Goal: Task Accomplishment & Management: Use online tool/utility

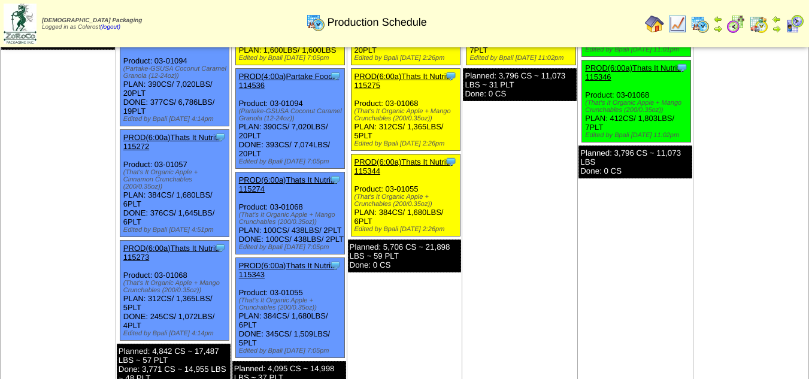
scroll to position [778, 0]
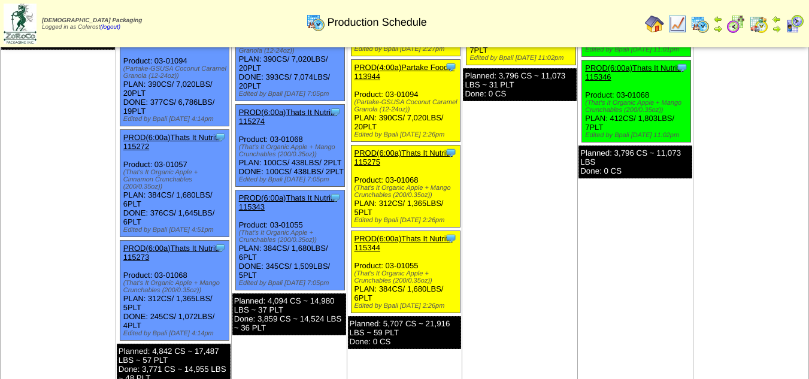
scroll to position [778, 0]
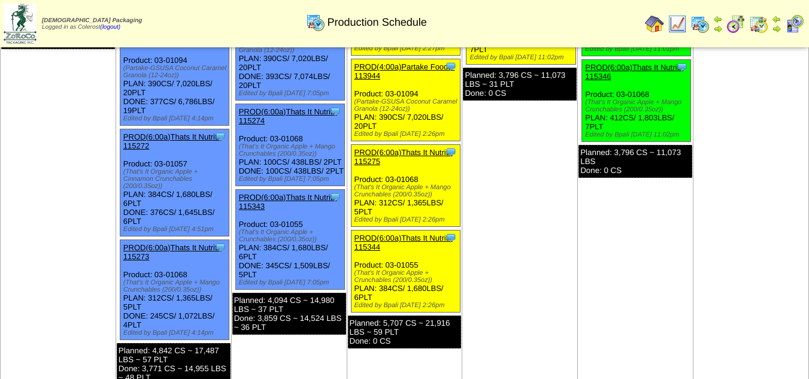
click at [295, 113] on link "PROD(6:00a)Thats It Nutriti-115274" at bounding box center [288, 116] width 98 height 18
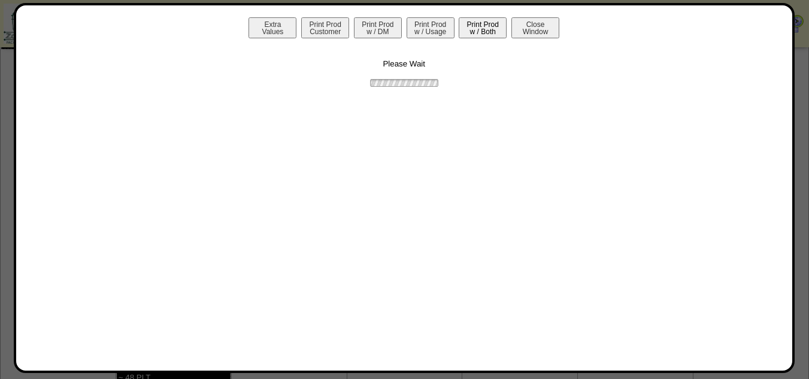
drag, startPoint x: 483, startPoint y: 31, endPoint x: 490, endPoint y: 25, distance: 8.9
click at [490, 25] on button "Print Prod w / Both" at bounding box center [483, 27] width 48 height 21
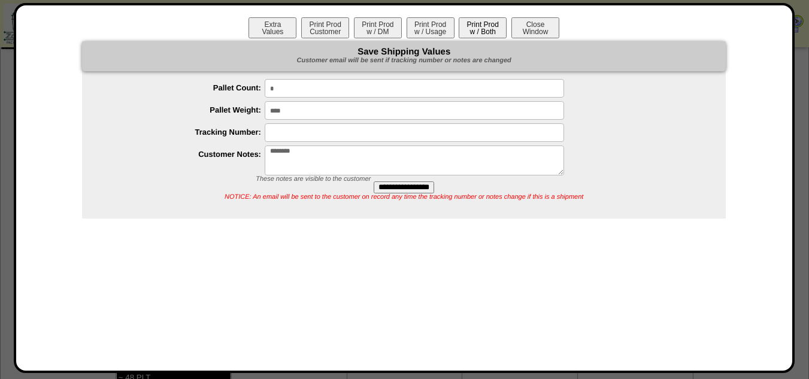
click at [490, 26] on button "Print Prod w / Both" at bounding box center [483, 27] width 48 height 21
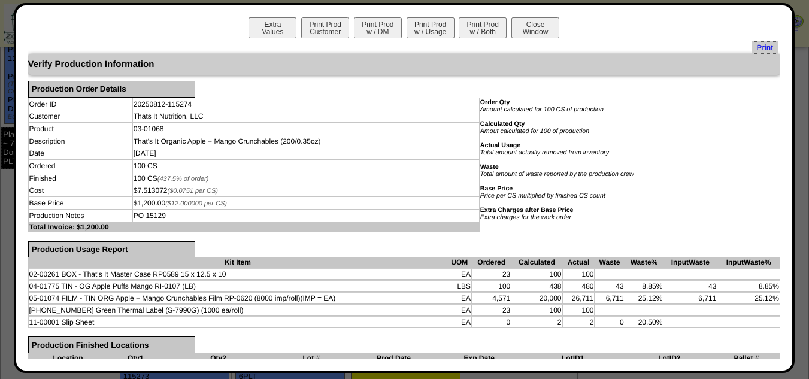
scroll to position [479, 0]
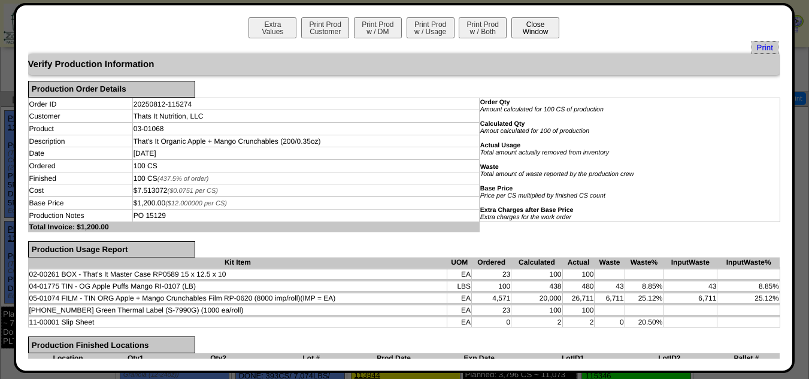
drag, startPoint x: 548, startPoint y: 16, endPoint x: 540, endPoint y: 26, distance: 12.8
click at [548, 16] on div "Extra Values Print Prod Customer Print Prod w / DM Print Prod w / Usage Print P…" at bounding box center [404, 188] width 781 height 370
click at [540, 26] on button "Close Window" at bounding box center [535, 27] width 48 height 21
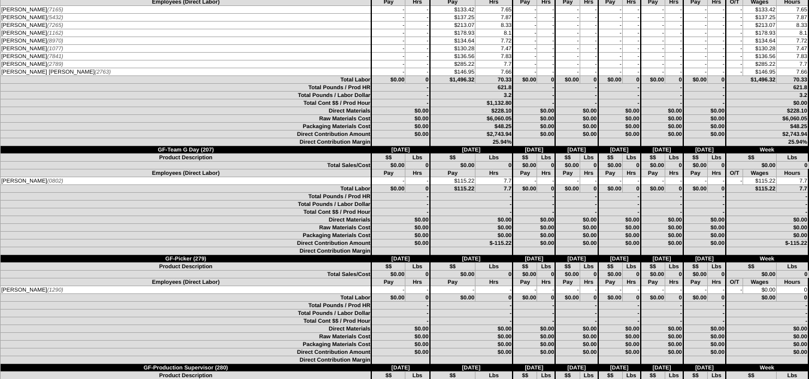
scroll to position [1737, 0]
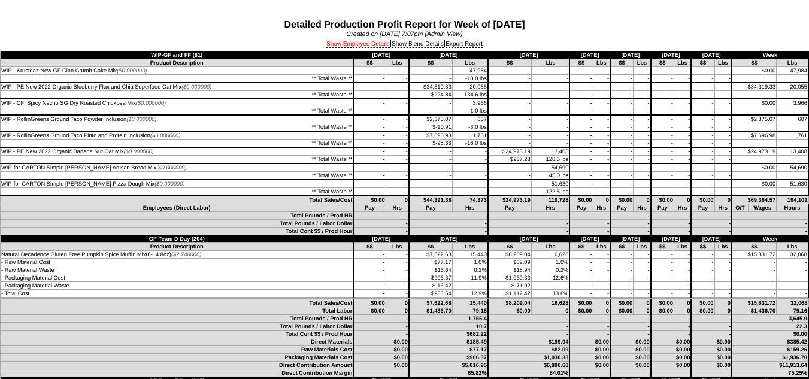
click at [349, 46] on link "Show Employee Details" at bounding box center [357, 44] width 63 height 7
